Goal: Task Accomplishment & Management: Manage account settings

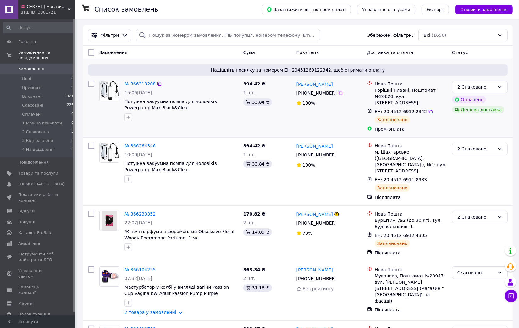
click at [240, 119] on div "№ 366313208 15:06[DATE] Потужна вакуумна помпа для чоловіків Powerpump Max Blac…" at bounding box center [181, 100] width 119 height 45
click at [53, 128] on li "2 Спаковано 3" at bounding box center [38, 132] width 77 height 9
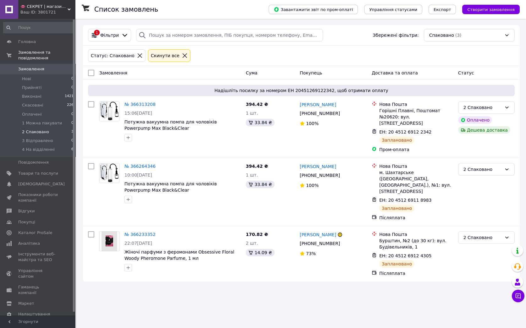
click at [181, 55] on div at bounding box center [185, 56] width 8 height 6
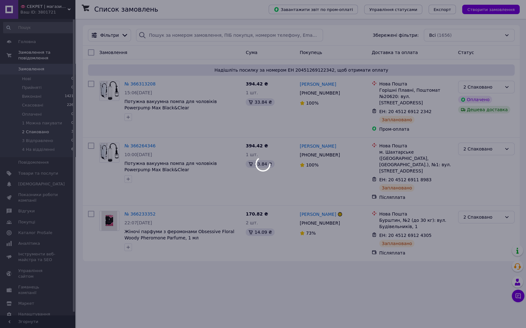
click at [166, 33] on body "👄 СЕКРЕТ | магазин інтимних товарів 🍓 Ваш ID: 3801721 Сайт 👄 СЕКРЕТ | магазин і…" at bounding box center [263, 164] width 526 height 328
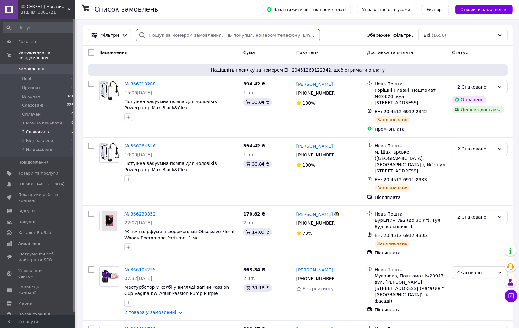
click at [166, 33] on input "search" at bounding box center [228, 35] width 184 height 13
paste input "365078836"
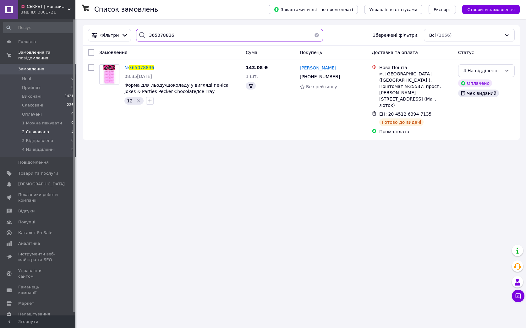
click at [242, 33] on input "365078836" at bounding box center [229, 35] width 187 height 13
paste input "697497"
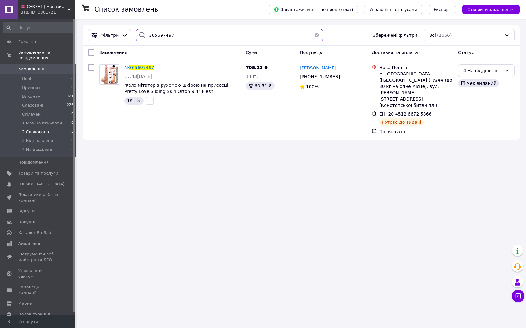
click at [246, 35] on input "365697497" at bounding box center [229, 35] width 187 height 13
paste input "714139"
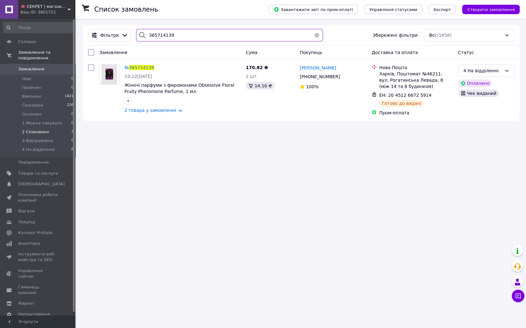
click at [227, 41] on input "365714139" at bounding box center [229, 35] width 187 height 13
paste input "77521"
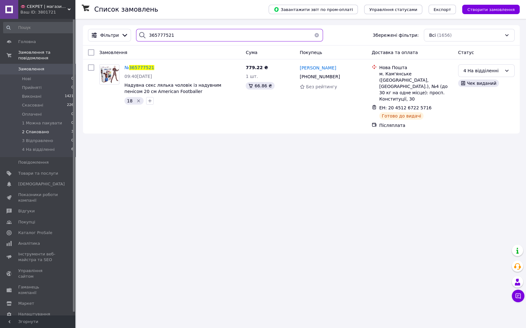
click at [216, 33] on input "365777521" at bounding box center [229, 35] width 187 height 13
paste input "942439"
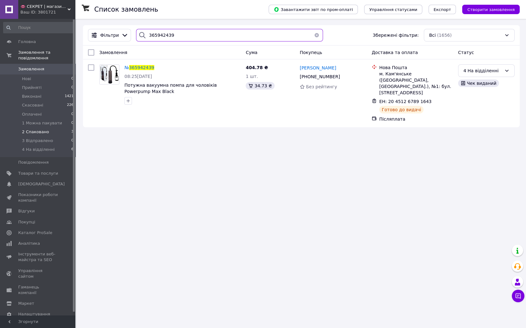
click at [241, 35] on input "365942439" at bounding box center [229, 35] width 187 height 13
paste input "7684"
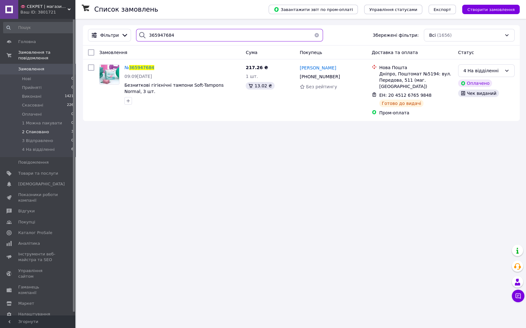
click at [246, 30] on input "365947684" at bounding box center [229, 35] width 187 height 13
paste input "365078836"
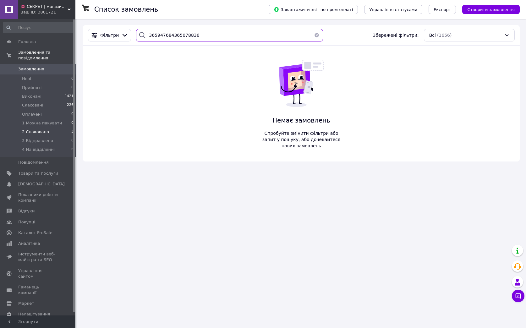
click at [204, 40] on input "365947684365078836" at bounding box center [229, 35] width 187 height 13
paste input "search"
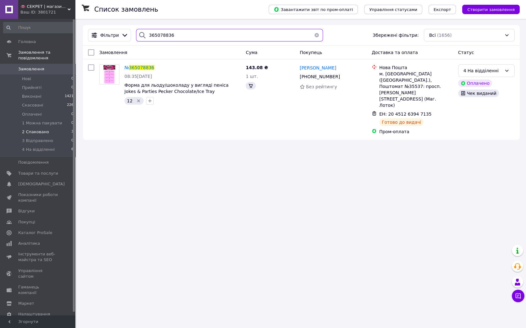
click at [225, 36] on input "365078836" at bounding box center [229, 35] width 187 height 13
paste input "697497"
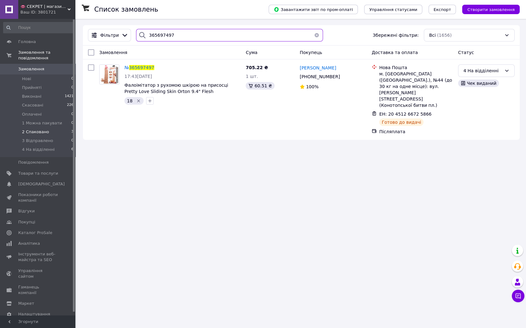
click at [257, 40] on input "365697497" at bounding box center [229, 35] width 187 height 13
paste input "714139"
type input "365714139"
click at [16, 101] on li "Скасовані 226" at bounding box center [38, 105] width 77 height 9
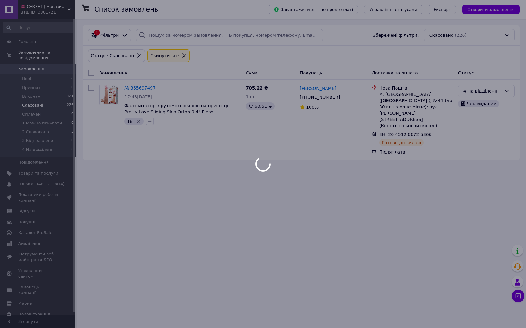
click at [44, 64] on div at bounding box center [263, 164] width 526 height 328
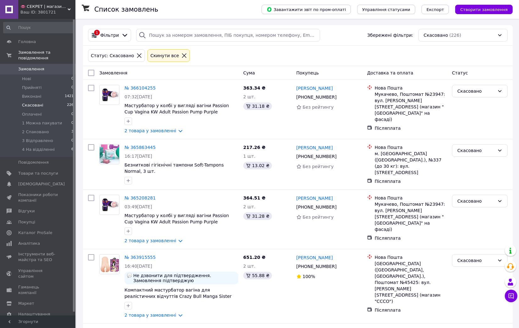
click at [20, 64] on link "Замовлення 0" at bounding box center [38, 69] width 77 height 11
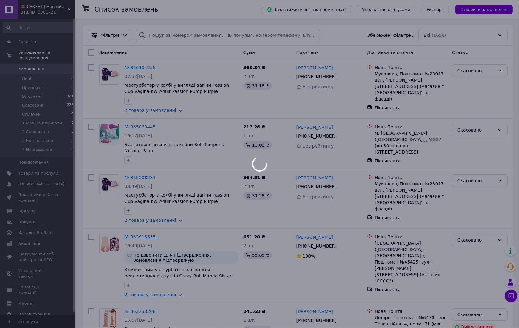
click at [166, 38] on div at bounding box center [259, 164] width 519 height 328
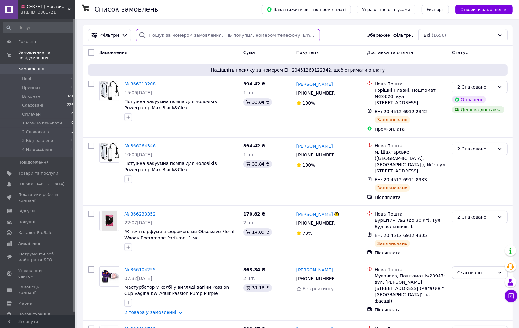
click at [175, 35] on input "search" at bounding box center [228, 35] width 184 height 13
paste input "365714139"
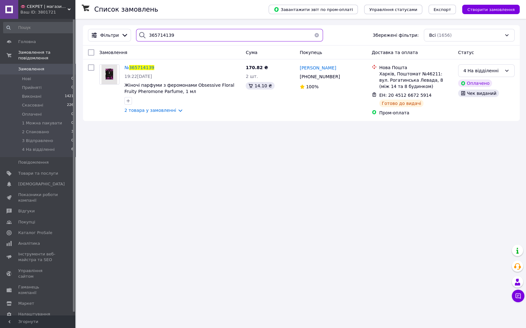
click at [229, 35] on input "365714139" at bounding box center [229, 35] width 187 height 13
paste input "77521"
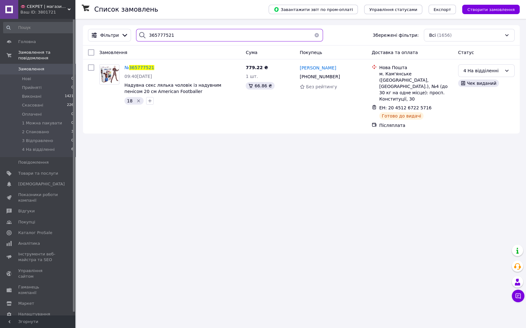
click at [222, 31] on input "365777521" at bounding box center [229, 35] width 187 height 13
paste input "942439"
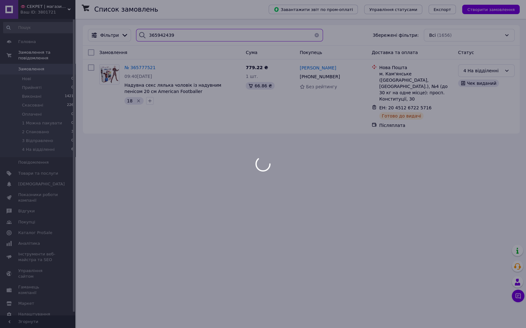
click at [239, 35] on input "365942439" at bounding box center [229, 35] width 187 height 13
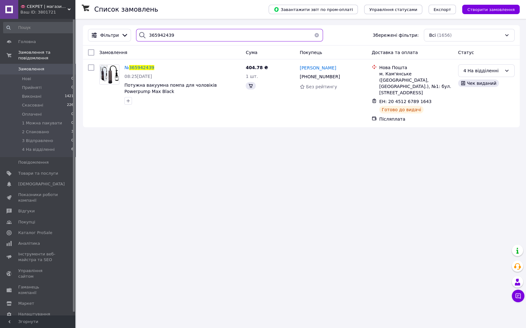
click at [239, 35] on input "365942439" at bounding box center [229, 35] width 187 height 13
paste input "7684"
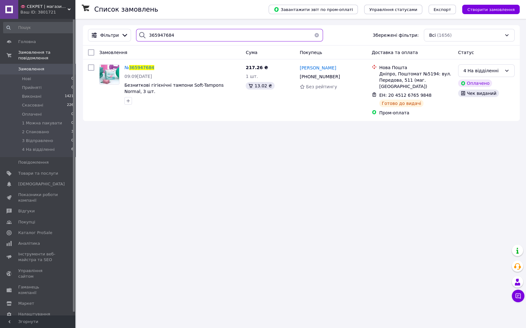
click at [247, 32] on input "365947684" at bounding box center [229, 35] width 187 height 13
paste input "6003291"
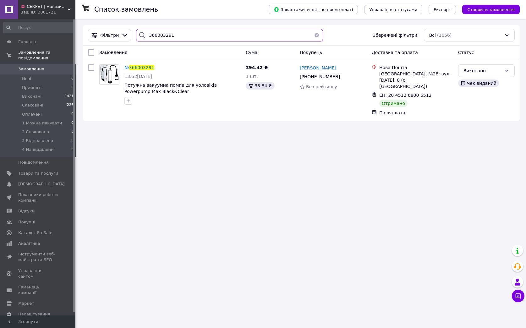
click at [235, 32] on input "366003291" at bounding box center [229, 35] width 187 height 13
paste input "10709"
type input "366010709"
